Goal: Transaction & Acquisition: Download file/media

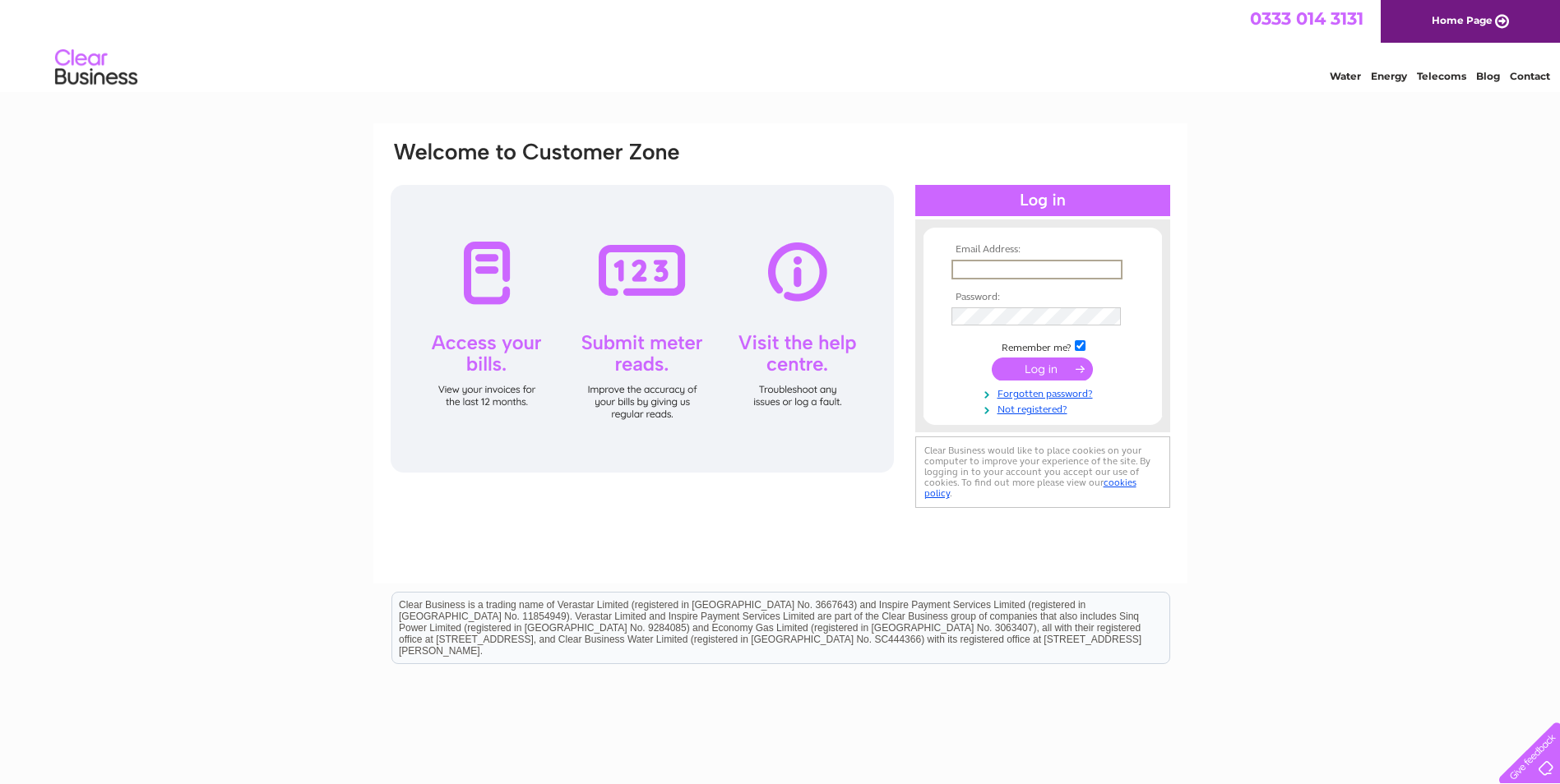
click at [990, 268] on input "text" at bounding box center [1037, 269] width 171 height 20
type input "kate@thetaborgroup.co.uk"
click at [1023, 367] on input "submit" at bounding box center [1042, 368] width 102 height 23
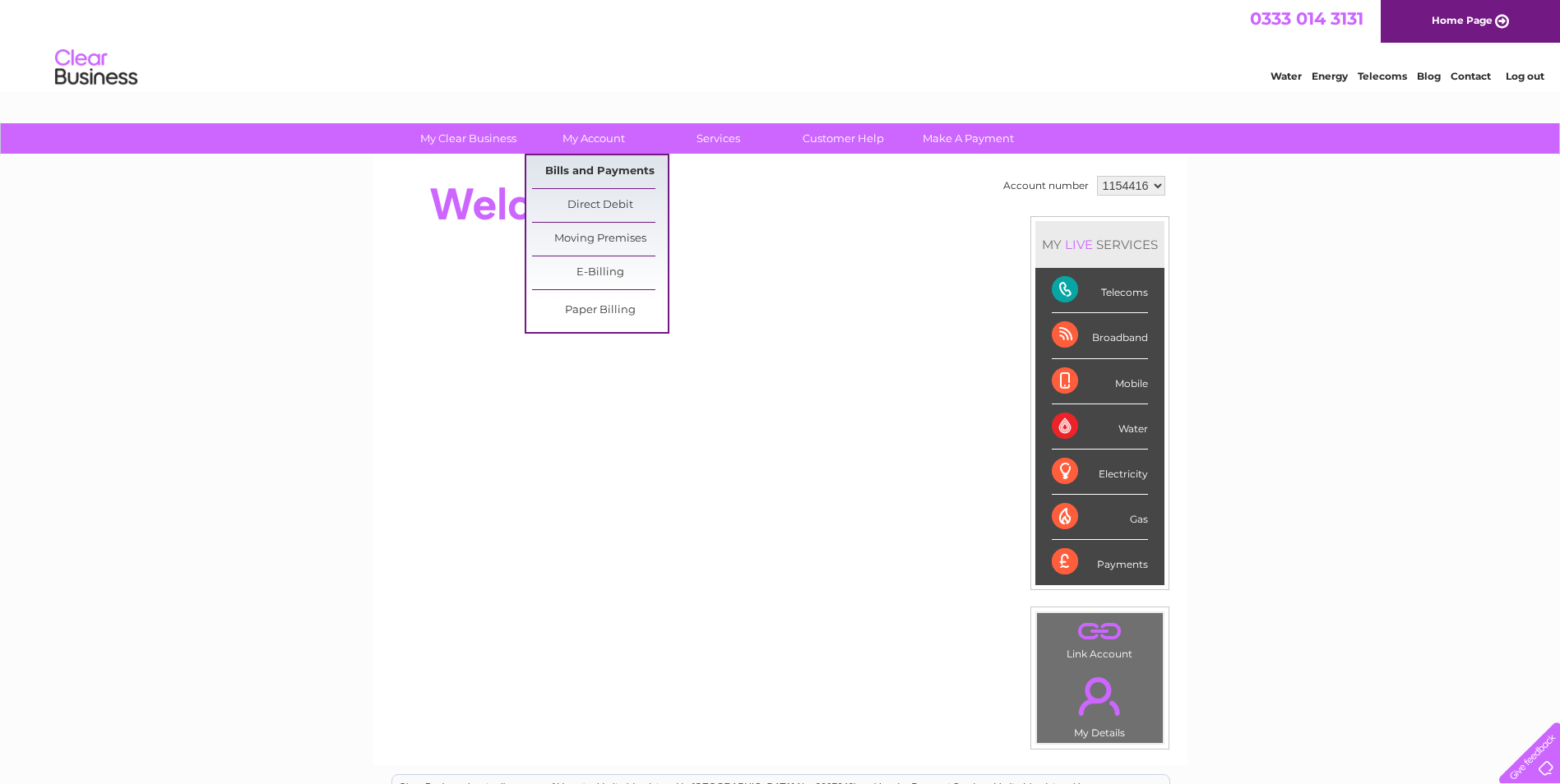
click at [590, 170] on link "Bills and Payments" at bounding box center [600, 171] width 135 height 33
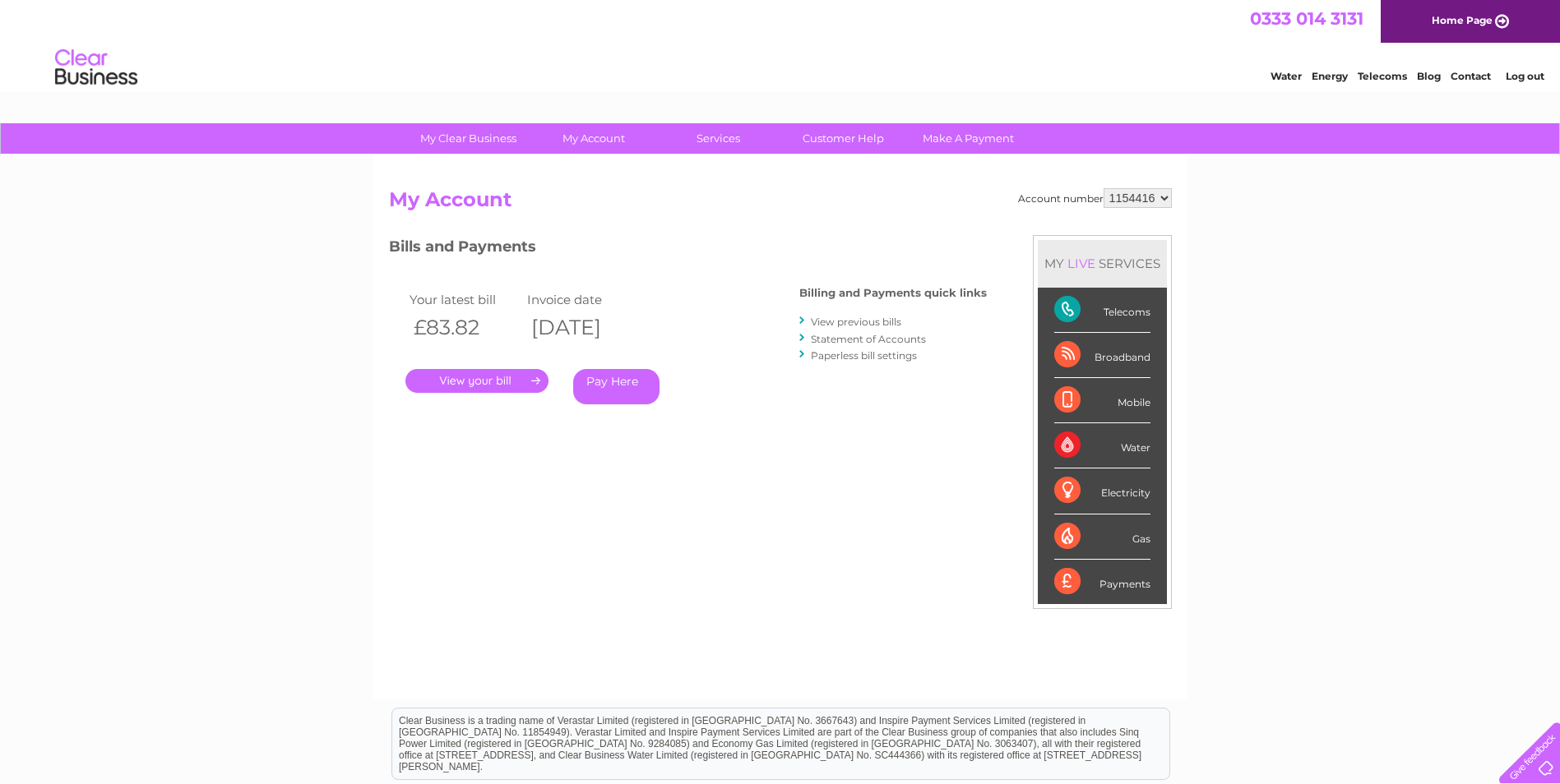
click at [512, 377] on link "." at bounding box center [477, 381] width 143 height 24
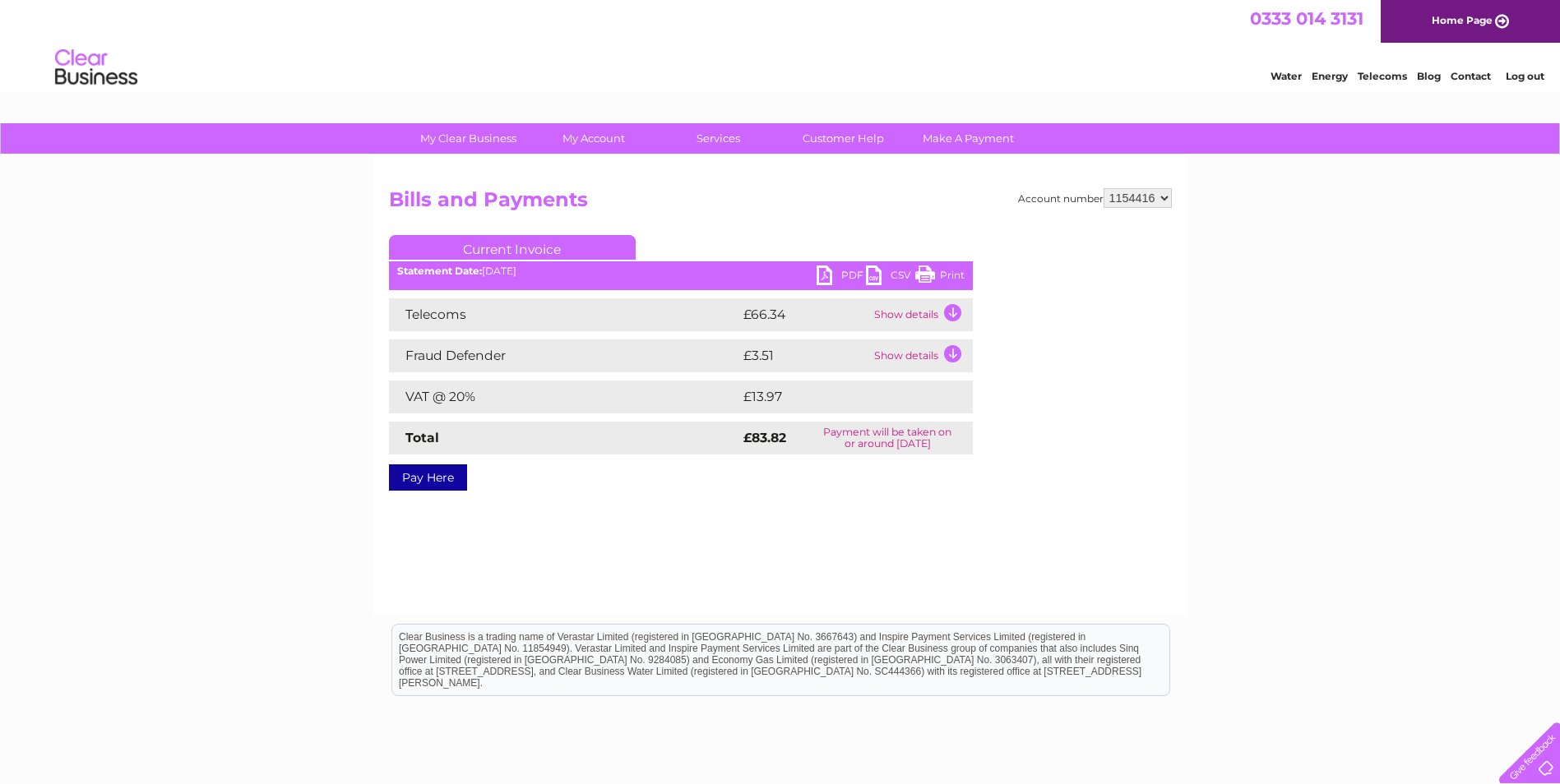
click at [834, 272] on link "PDF" at bounding box center [841, 276] width 49 height 24
